Goal: Book appointment/travel/reservation

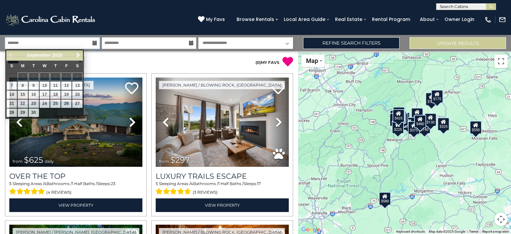
click at [72, 39] on input "text" at bounding box center [52, 43] width 95 height 12
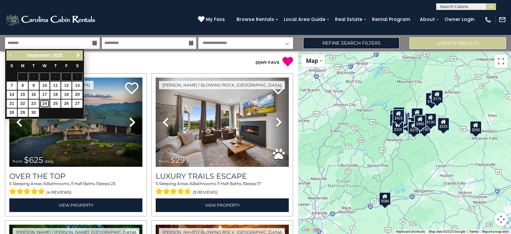
click at [44, 103] on link "24" at bounding box center [45, 103] width 10 height 8
type input "*******"
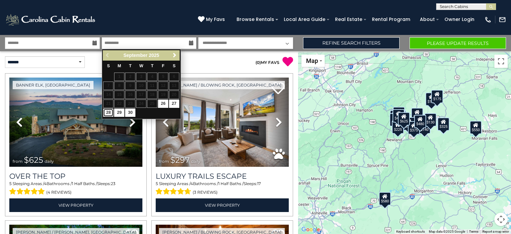
click at [106, 110] on link "28" at bounding box center [108, 112] width 10 height 8
type input "*******"
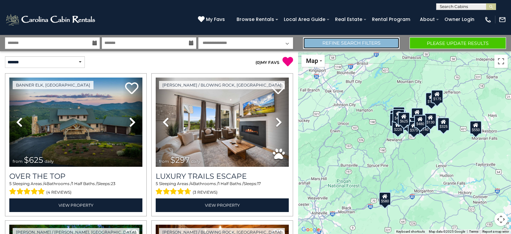
click at [367, 43] on link "Refine Search Filters" at bounding box center [351, 43] width 97 height 12
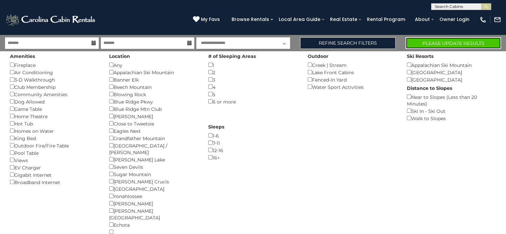
click at [443, 44] on button "Please Update Results" at bounding box center [454, 43] width 96 height 12
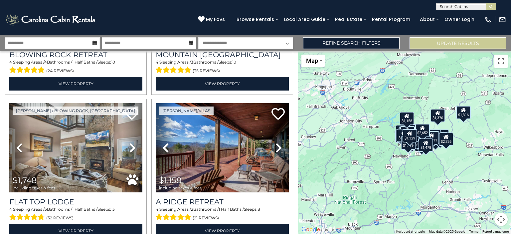
scroll to position [576, 0]
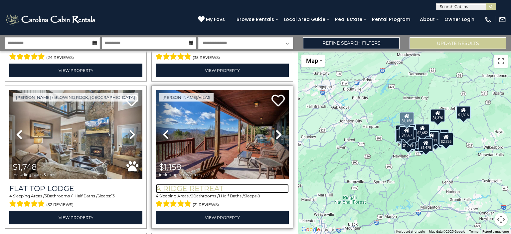
click at [233, 185] on h3 "A Ridge Retreat" at bounding box center [222, 188] width 133 height 9
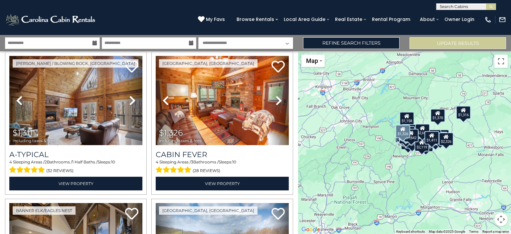
scroll to position [1480, 0]
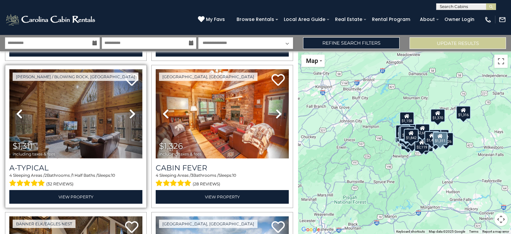
click at [95, 124] on img at bounding box center [75, 113] width 133 height 89
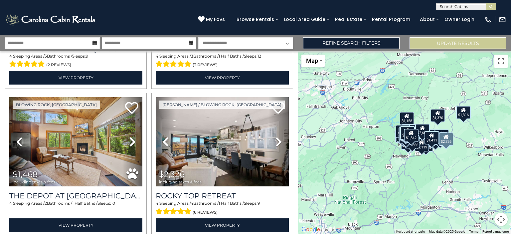
scroll to position [1733, 0]
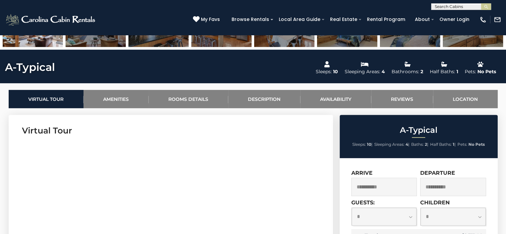
scroll to position [275, 0]
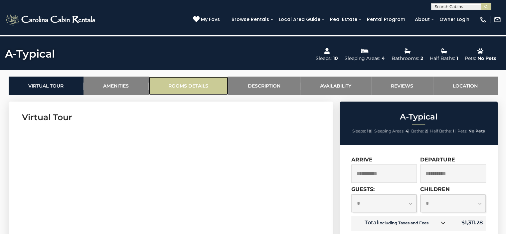
click at [188, 81] on link "Rooms Details" at bounding box center [189, 86] width 80 height 18
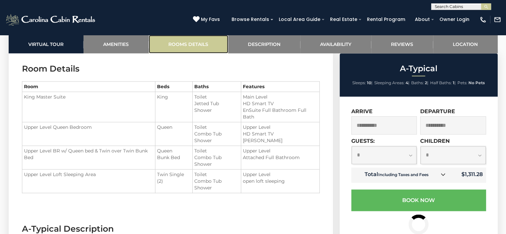
scroll to position [845, 0]
